Goal: Submit feedback/report problem: Submit feedback/report problem

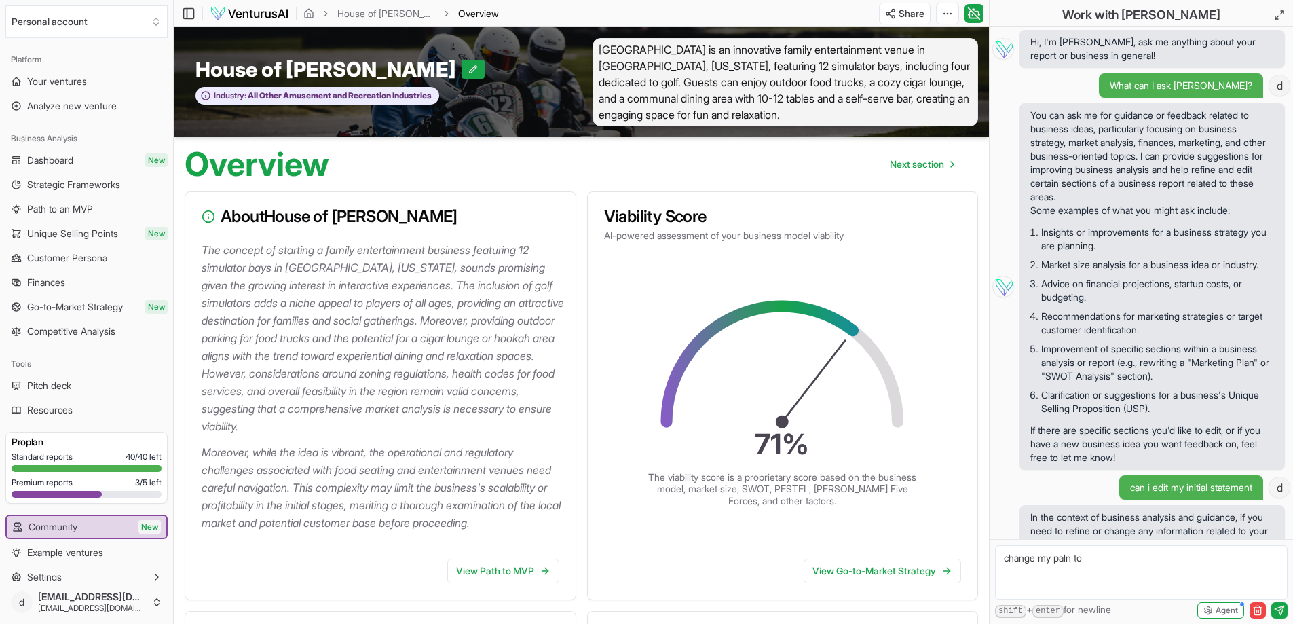
scroll to position [102, 0]
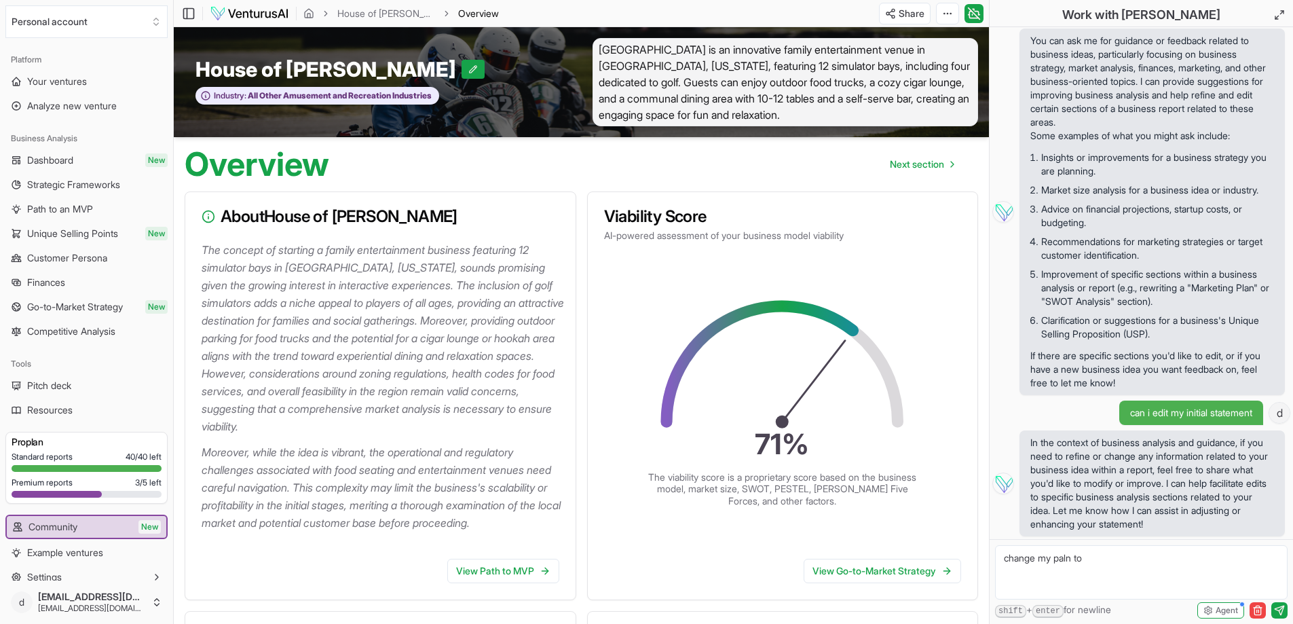
click at [1104, 564] on textarea "change my paln to" at bounding box center [1141, 572] width 293 height 54
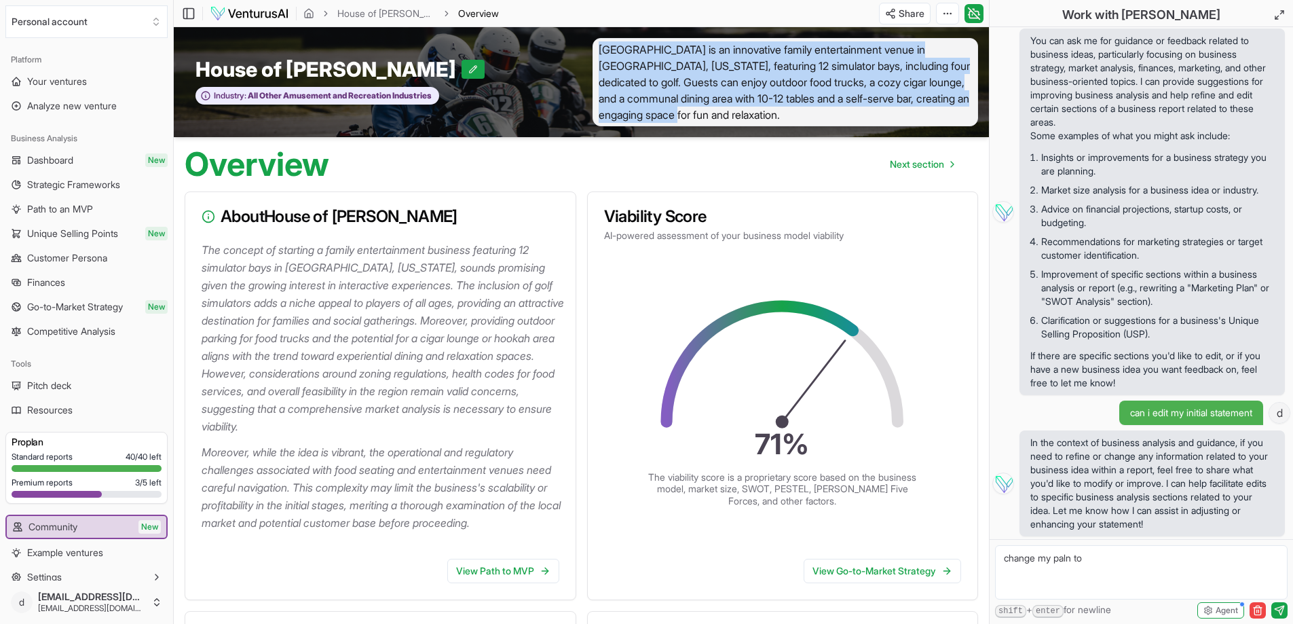
drag, startPoint x: 601, startPoint y: 48, endPoint x: 744, endPoint y: 122, distance: 161.2
click at [744, 122] on span "[GEOGRAPHIC_DATA] is an innovative family entertainment venue in [GEOGRAPHIC_DA…" at bounding box center [786, 82] width 386 height 88
copy span "[GEOGRAPHIC_DATA] is an innovative family entertainment venue in [GEOGRAPHIC_DA…"
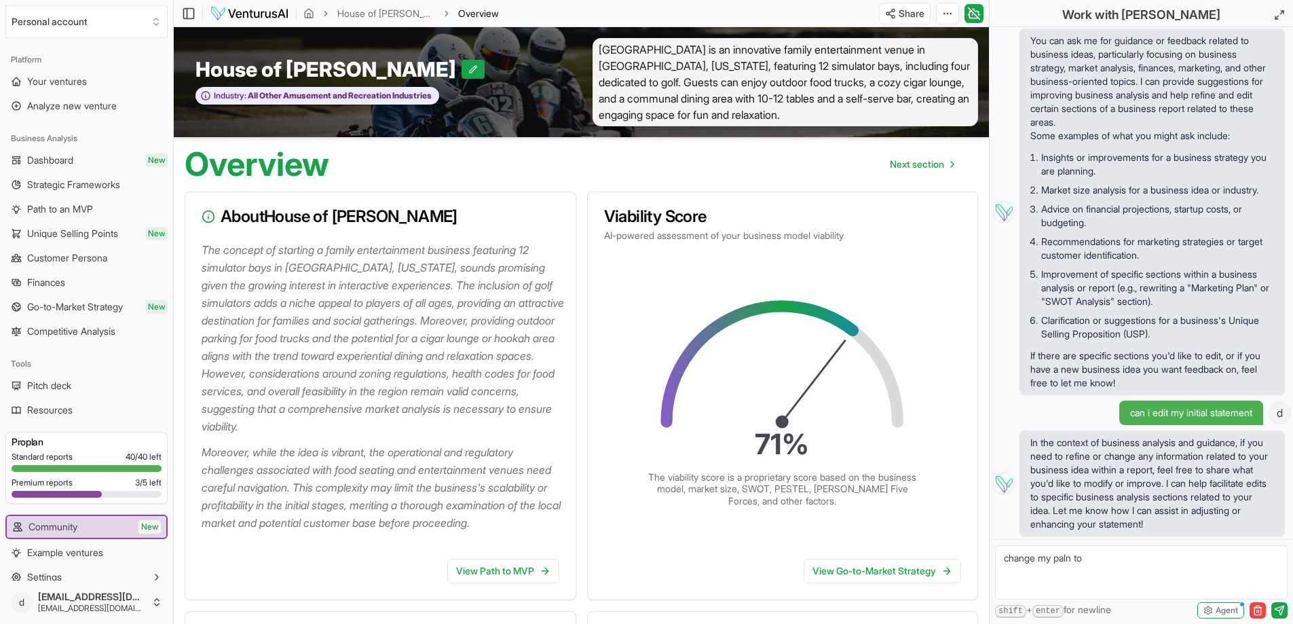
click at [1147, 561] on textarea "change my paln to" at bounding box center [1141, 572] width 293 height 54
paste textarea "[GEOGRAPHIC_DATA] is an innovative family entertainment venue in [GEOGRAPHIC_DA…"
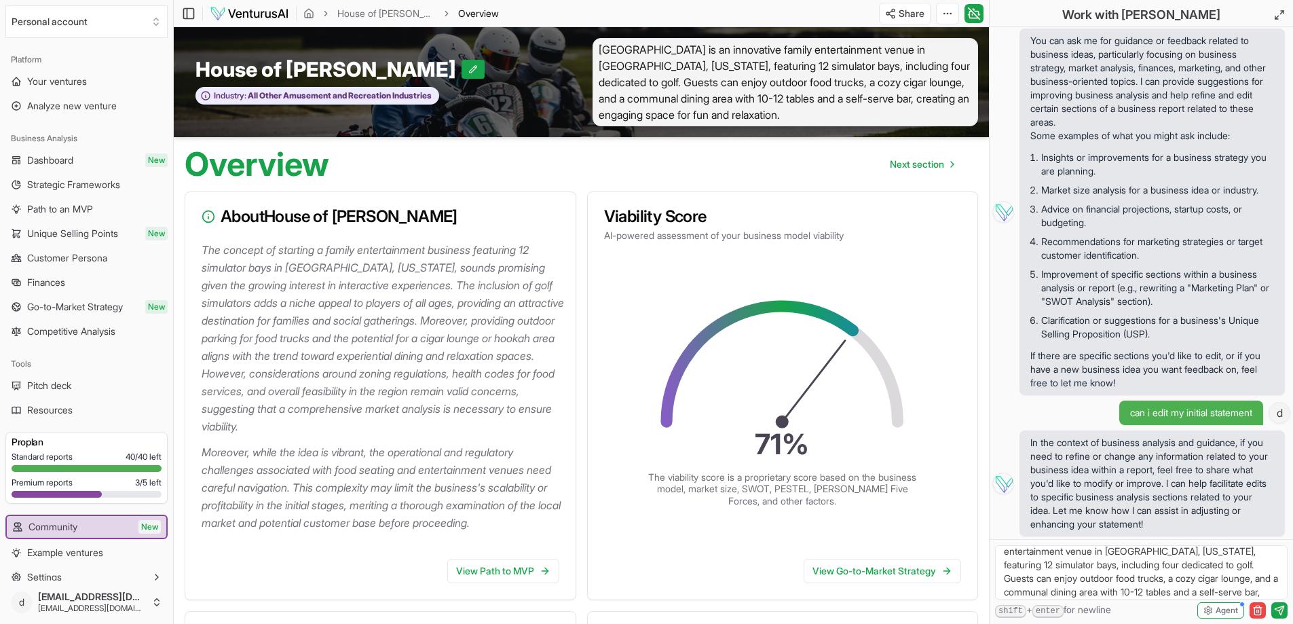
scroll to position [0, 0]
click at [1111, 559] on textarea "change my paln to [GEOGRAPHIC_DATA] is an innovative family entertainment venue…" at bounding box center [1141, 572] width 293 height 54
click at [1254, 572] on textarea "change my plan to House of [PERSON_NAME] which is an innovative family entertai…" at bounding box center [1141, 572] width 293 height 54
click at [1173, 584] on textarea "change my plan to House of [PERSON_NAME] which is an innovative family entertai…" at bounding box center [1141, 572] width 293 height 54
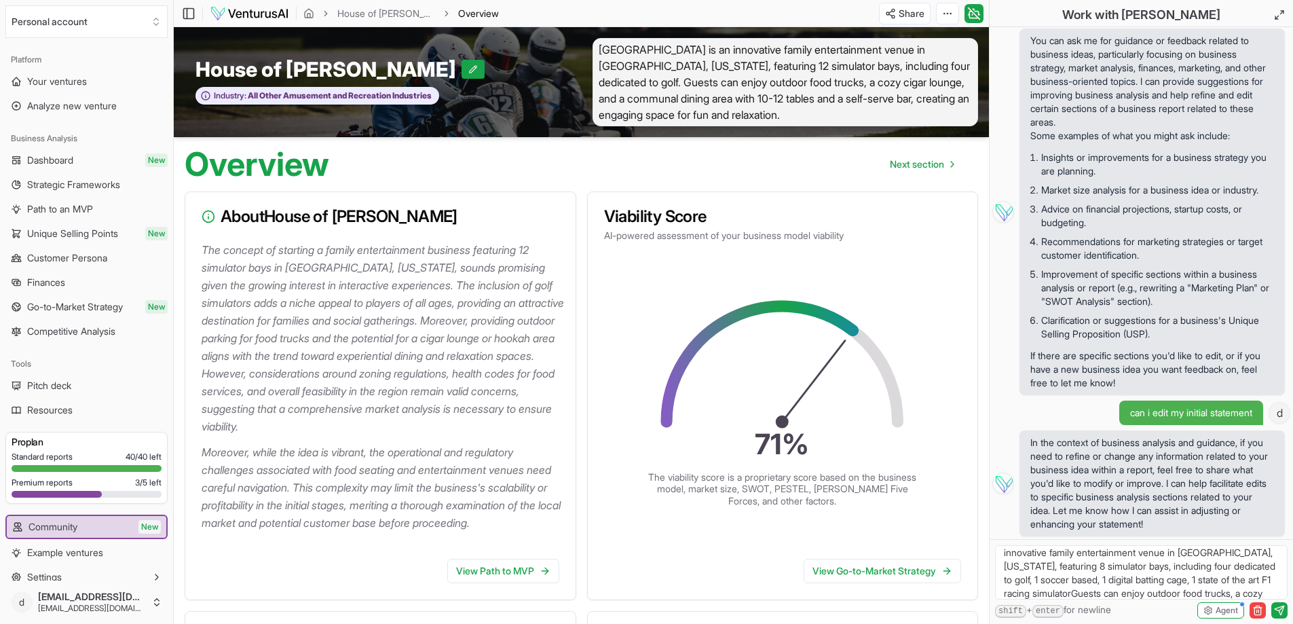
click at [1047, 587] on textarea "change my plan to House of [PERSON_NAME] which is an innovative family entertai…" at bounding box center [1141, 572] width 293 height 54
click at [1092, 559] on textarea "change my plan to House of [PERSON_NAME] which is an innovative family entertai…" at bounding box center [1141, 572] width 293 height 54
click at [1090, 559] on textarea "change my plan to House of [PERSON_NAME] which is an innovative family entertai…" at bounding box center [1141, 572] width 293 height 54
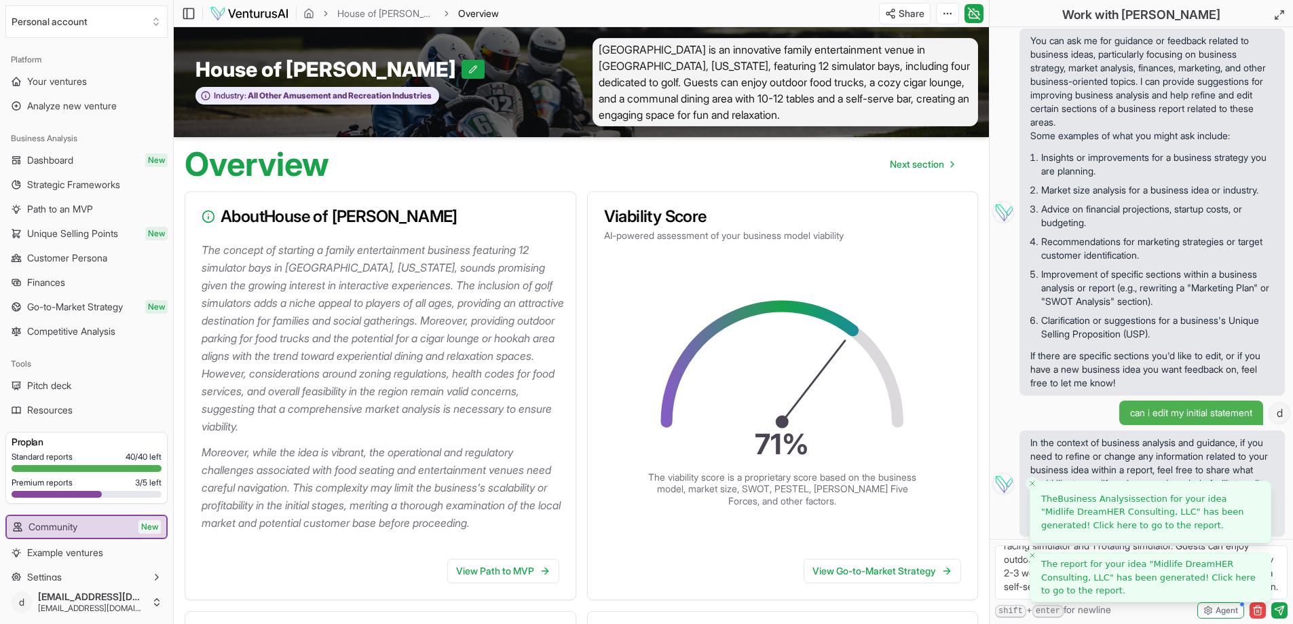
click at [1034, 483] on icon "Close toast" at bounding box center [1032, 483] width 8 height 8
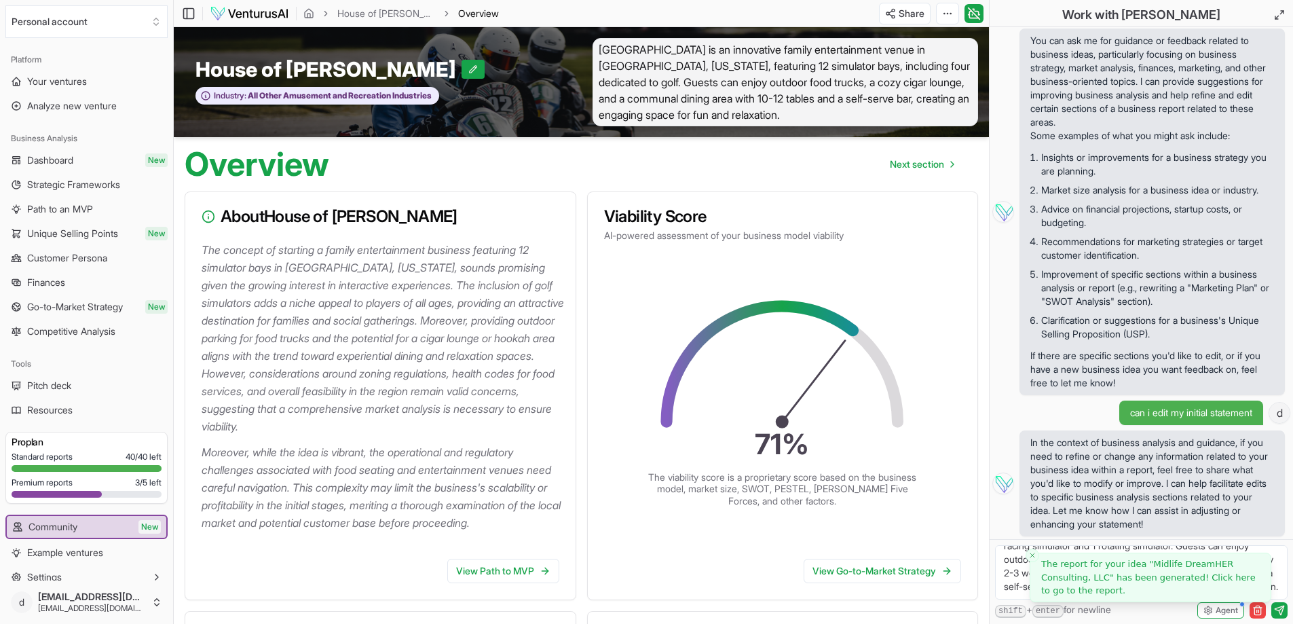
click at [1035, 557] on icon "Close toast" at bounding box center [1032, 555] width 8 height 8
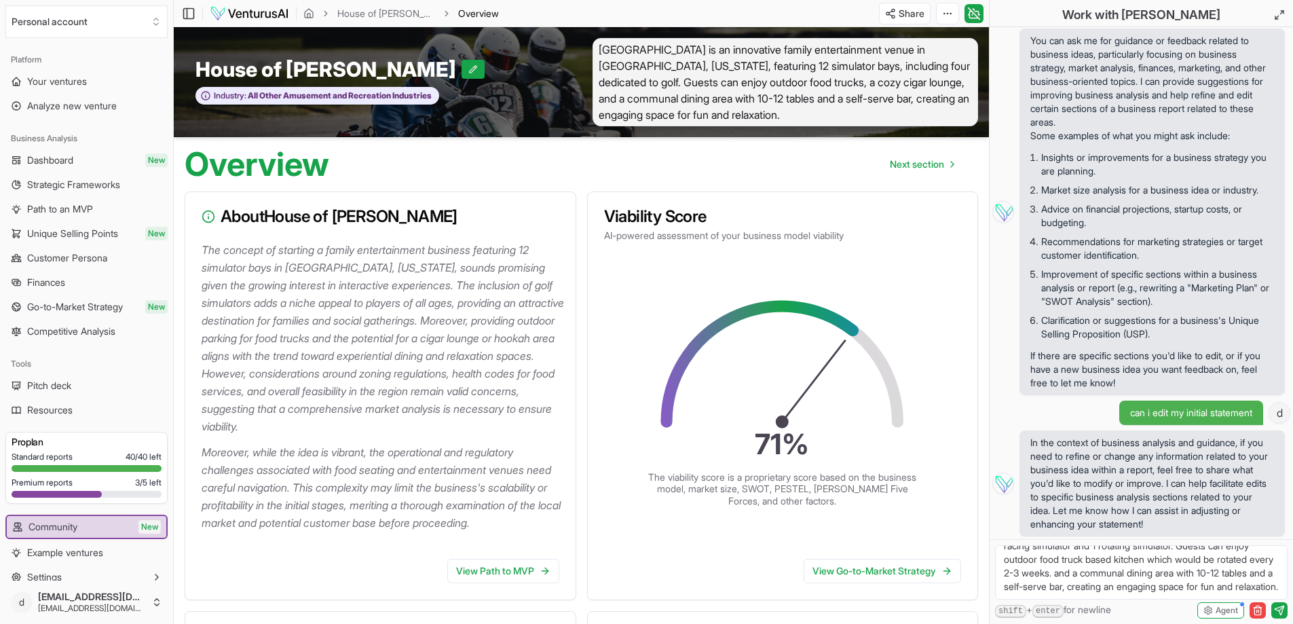
click at [1085, 574] on textarea "change my plan to House of [PERSON_NAME] which is an innovative family entertai…" at bounding box center [1141, 572] width 293 height 54
click at [1081, 574] on textarea "change my plan to House of [PERSON_NAME] which is an innovative family entertai…" at bounding box center [1141, 572] width 293 height 54
click at [1080, 588] on textarea "change my plan to House of [PERSON_NAME] which is an innovative family entertai…" at bounding box center [1141, 572] width 293 height 54
click at [1033, 573] on textarea "change my plan to House of [PERSON_NAME] which is an innovative family entertai…" at bounding box center [1141, 572] width 293 height 54
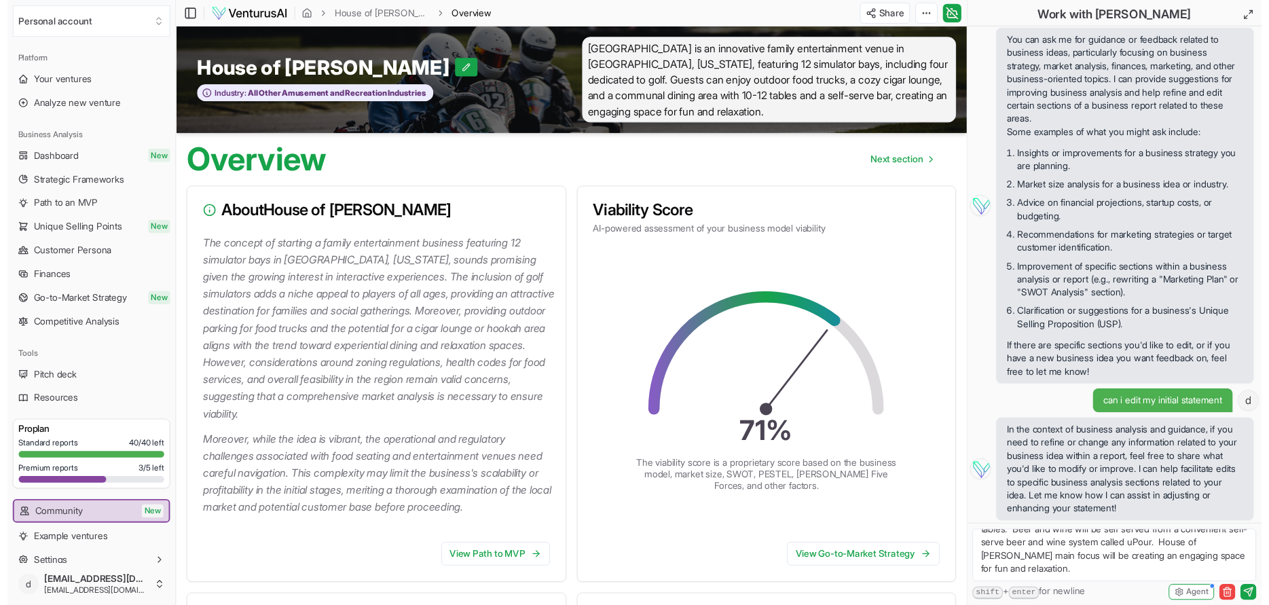
scroll to position [0, 0]
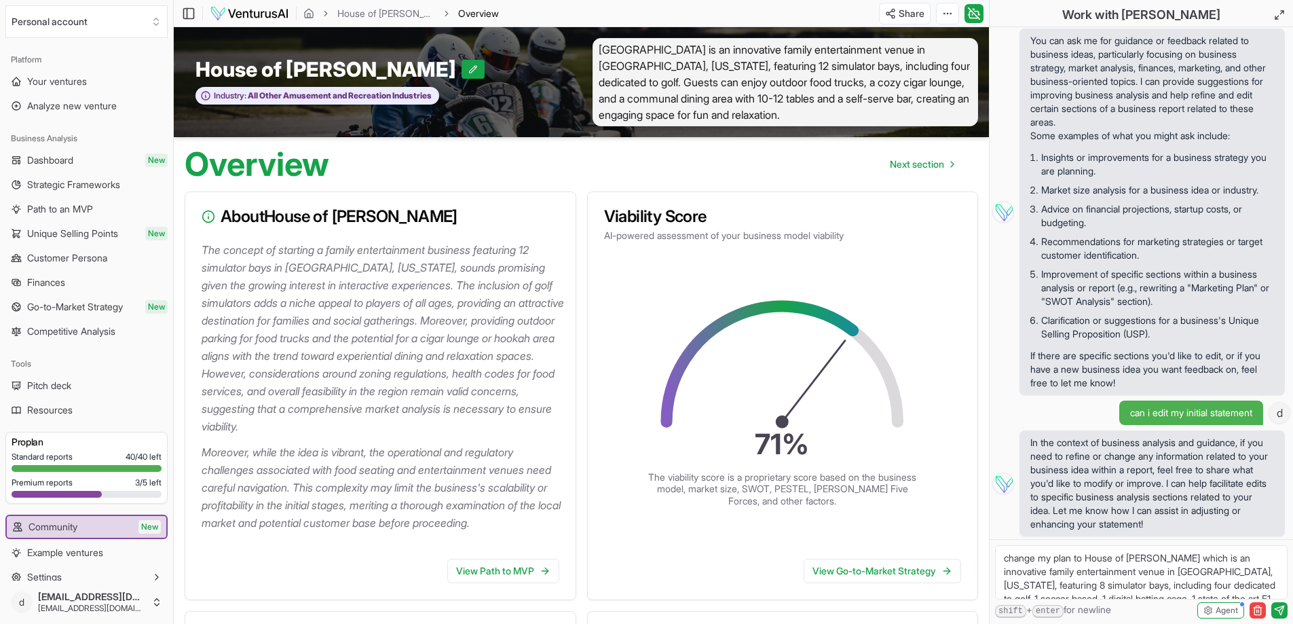
drag, startPoint x: 1150, startPoint y: 592, endPoint x: 977, endPoint y: 506, distance: 193.1
type textarea "change my plan to House of [PERSON_NAME] which is an innovative family entertai…"
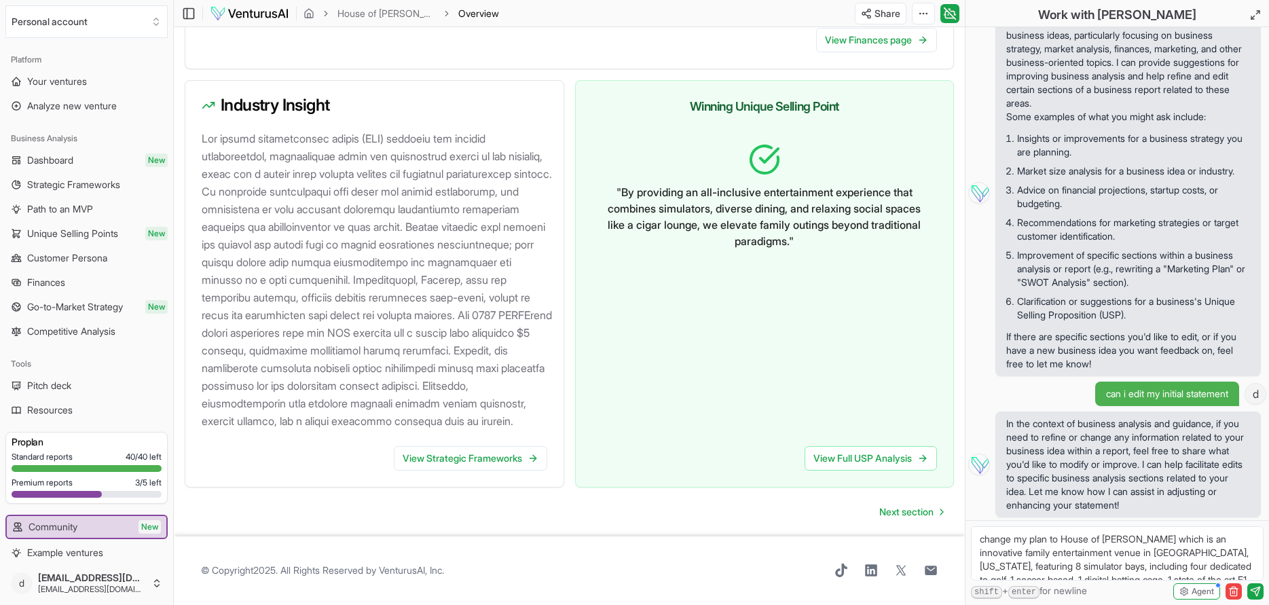
scroll to position [1439, 0]
click at [1215, 451] on span "In the context of business analysis and guidance, if you need to refine or chan…" at bounding box center [1128, 464] width 244 height 95
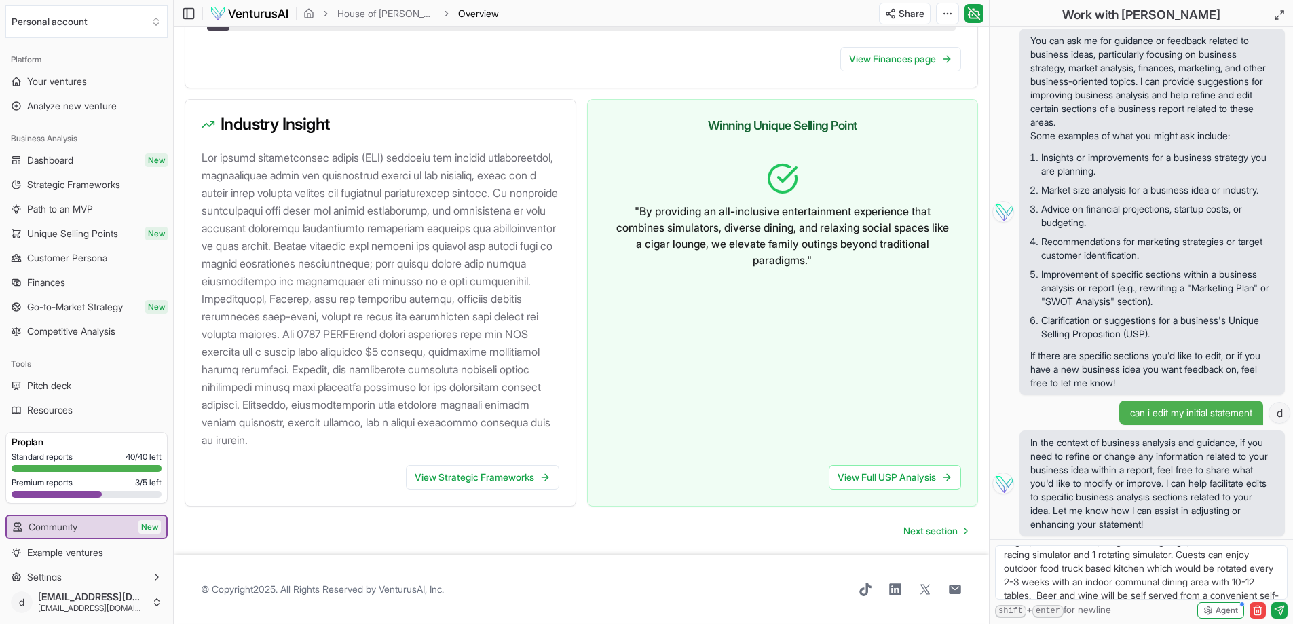
scroll to position [0, 0]
drag, startPoint x: 1138, startPoint y: 582, endPoint x: 977, endPoint y: 481, distance: 191.0
